Goal: Task Accomplishment & Management: Manage account settings

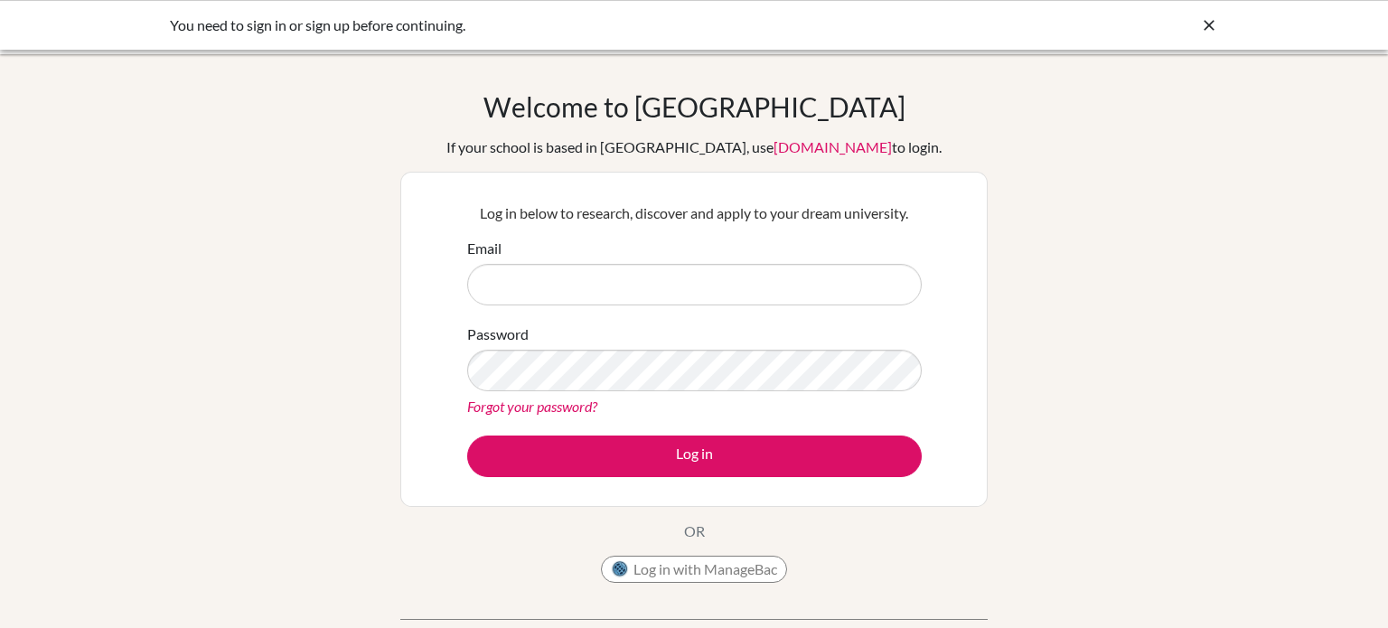
click at [581, 404] on link "Forgot your password?" at bounding box center [532, 406] width 130 height 17
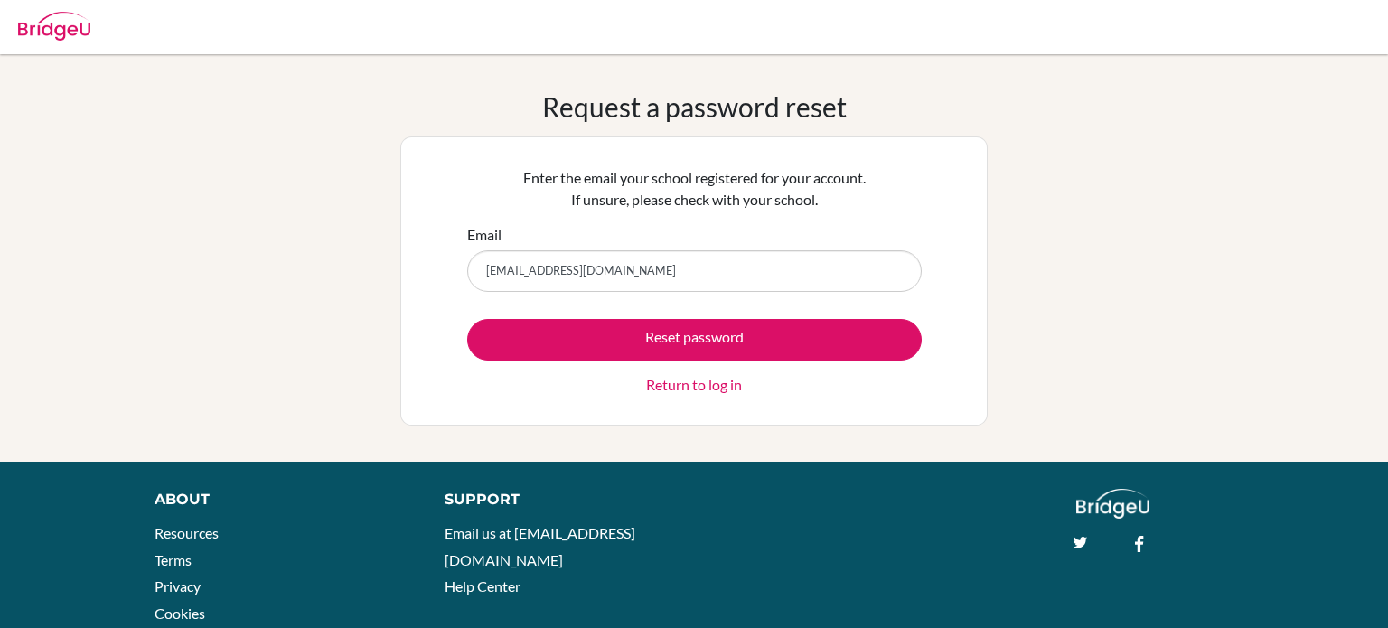
type input "saif.alarab@summitschool.ae"
click at [467, 319] on button "Reset password" at bounding box center [694, 340] width 455 height 42
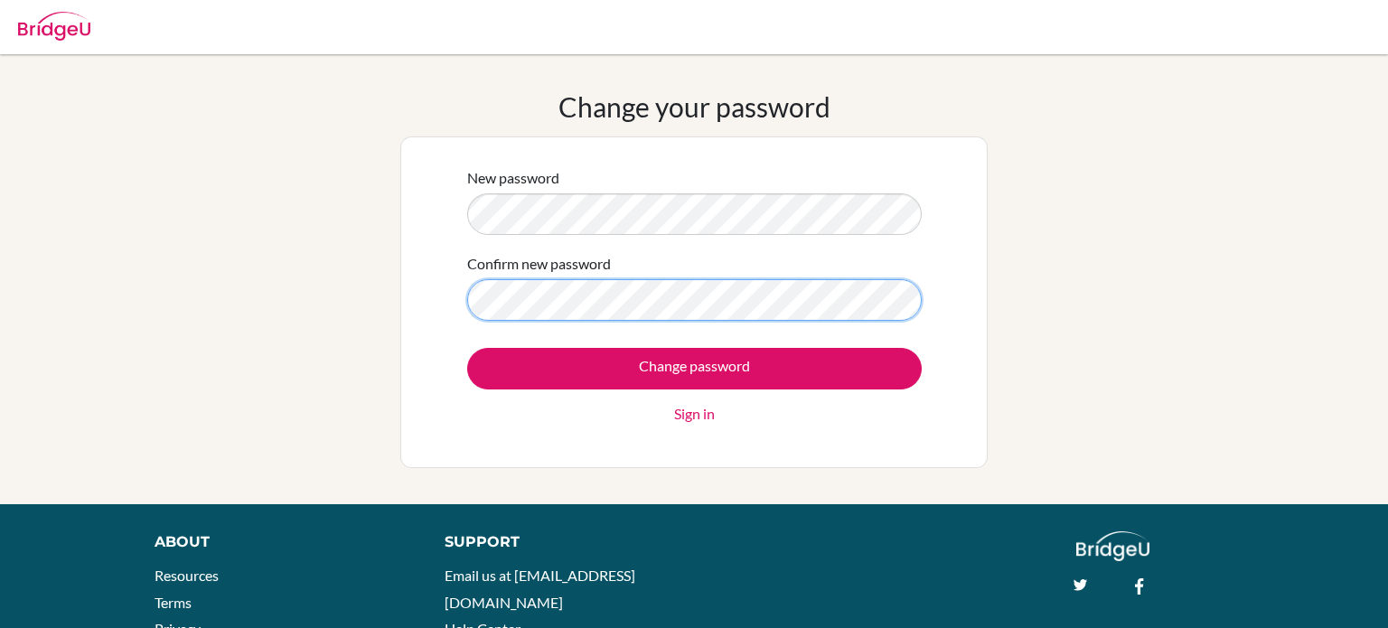
click at [467, 348] on input "Change password" at bounding box center [694, 369] width 455 height 42
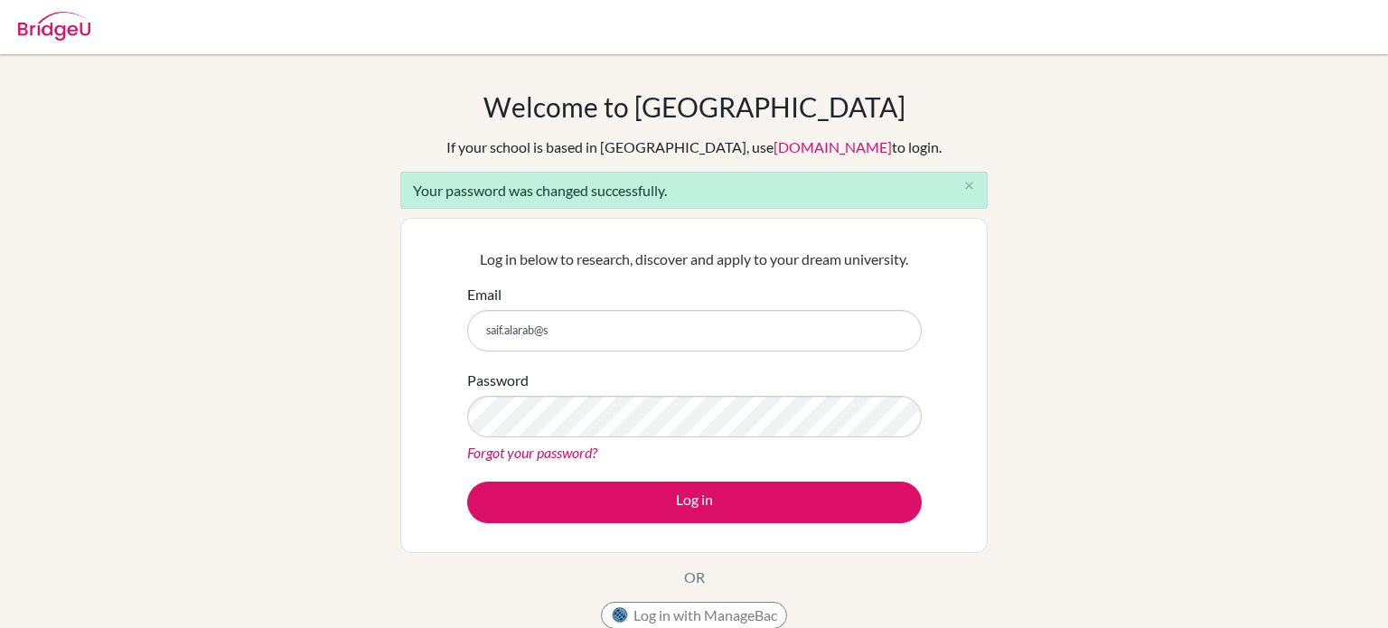
type input "[EMAIL_ADDRESS][DOMAIN_NAME]"
click at [467, 482] on button "Log in" at bounding box center [694, 503] width 455 height 42
